Goal: Check status: Check status

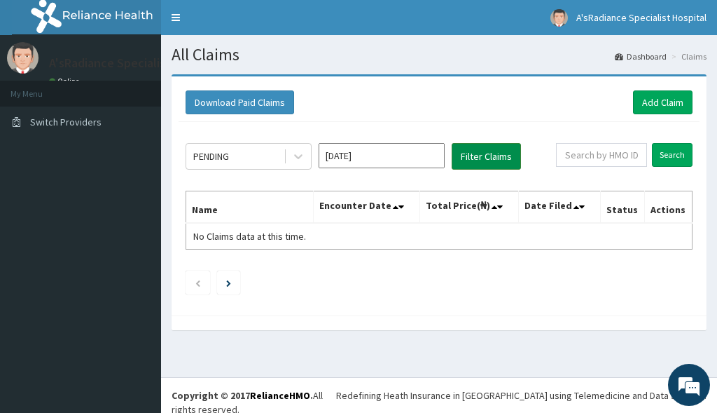
click at [498, 158] on button "Filter Claims" at bounding box center [486, 156] width 69 height 27
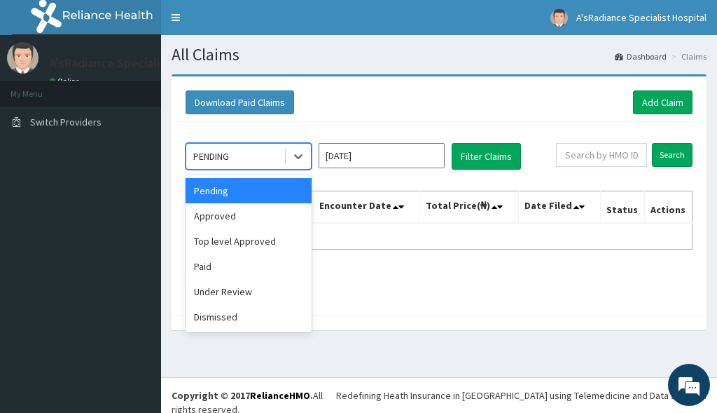
click at [234, 156] on div "PENDING" at bounding box center [234, 156] width 97 height 22
click at [223, 214] on div "Approved" at bounding box center [249, 215] width 126 height 25
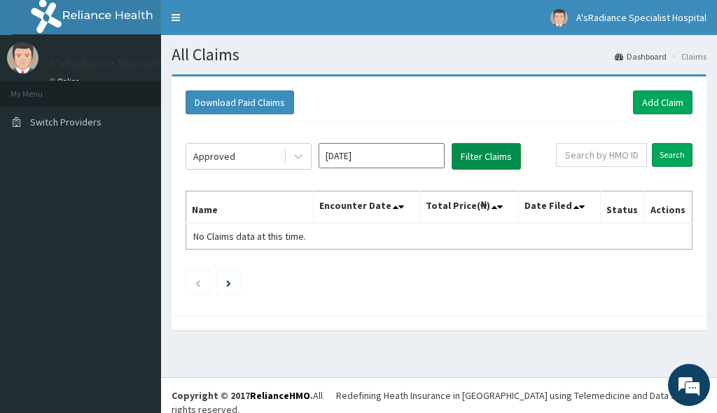
click at [486, 158] on button "Filter Claims" at bounding box center [486, 156] width 69 height 27
click at [483, 155] on button "Filter Claims" at bounding box center [486, 156] width 69 height 27
click at [235, 153] on div "Approved" at bounding box center [234, 156] width 97 height 22
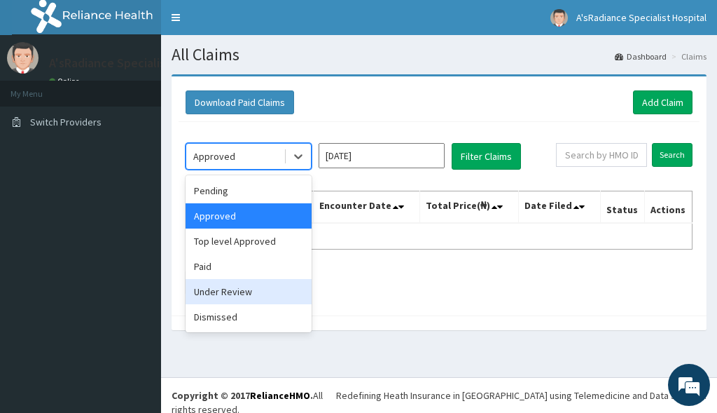
drag, startPoint x: 221, startPoint y: 287, endPoint x: 361, endPoint y: 249, distance: 144.5
click at [258, 282] on div "Under Review" at bounding box center [249, 291] width 126 height 25
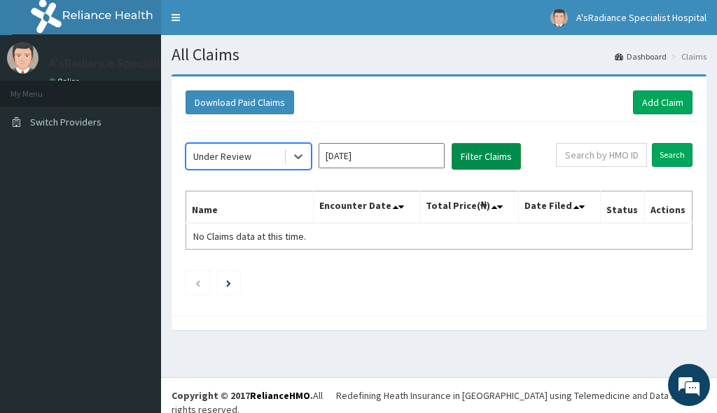
click at [489, 149] on button "Filter Claims" at bounding box center [486, 156] width 69 height 27
drag, startPoint x: 478, startPoint y: 160, endPoint x: 464, endPoint y: 147, distance: 19.3
click at [478, 158] on button "Filter Claims" at bounding box center [486, 156] width 69 height 27
